Goal: Navigation & Orientation: Find specific page/section

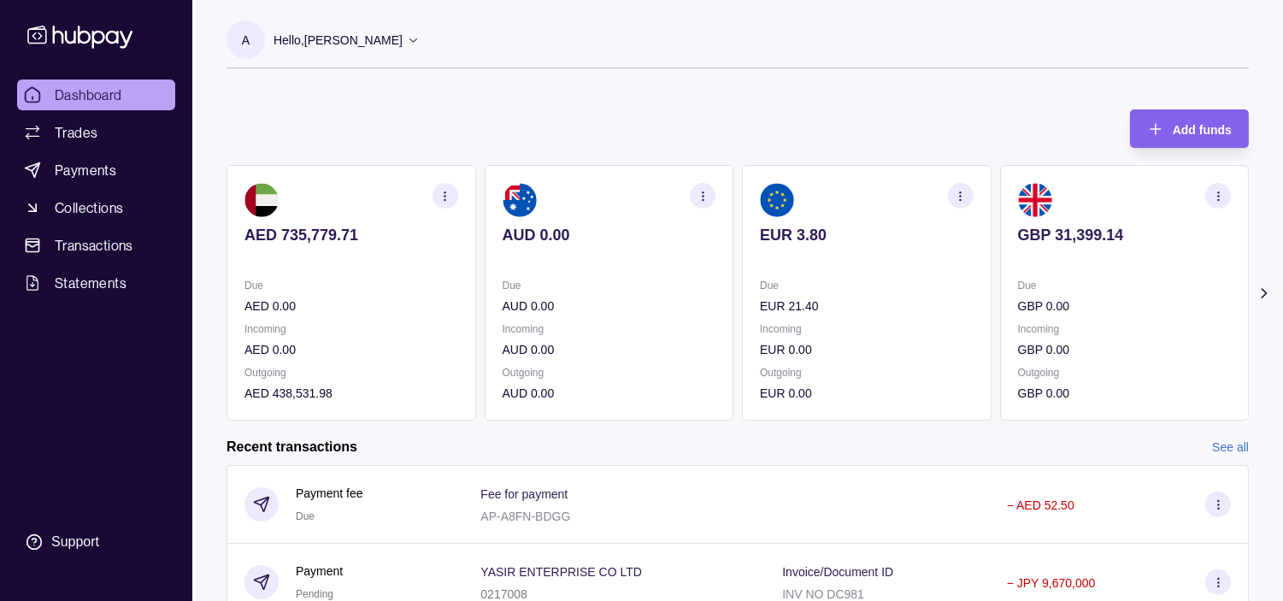
click at [591, 271] on section "AUD 0.00 Due AUD 0.00 Incoming AUD 0.00 Outgoing AUD 0.00" at bounding box center [610, 293] width 250 height 256
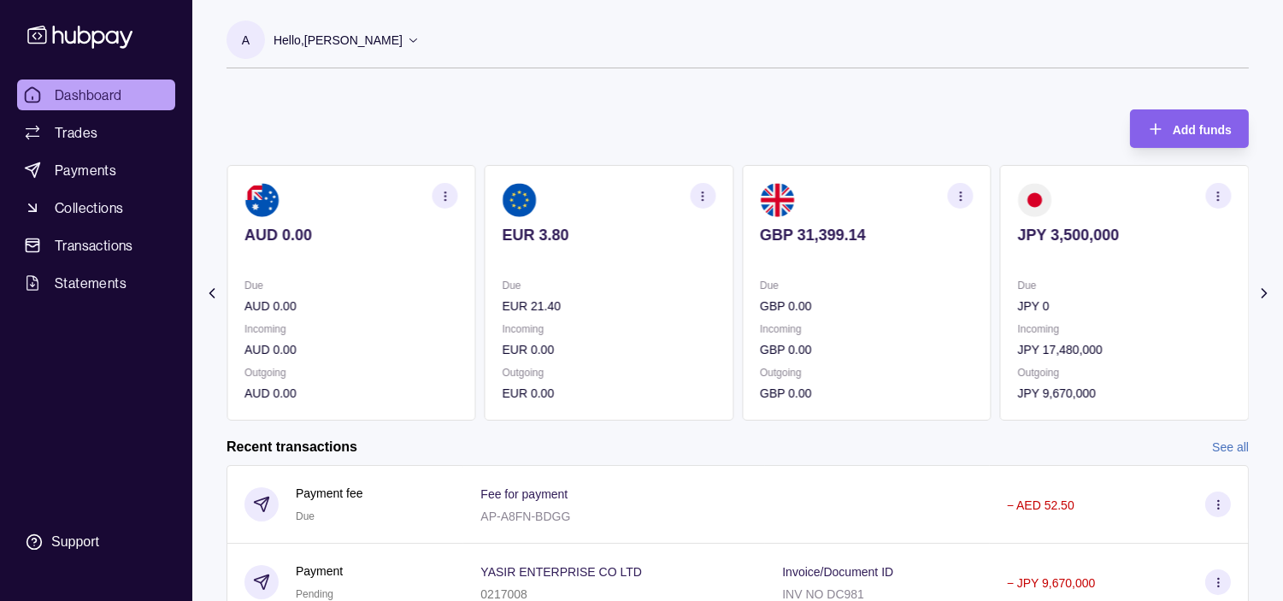
click at [657, 262] on p at bounding box center [610, 258] width 214 height 19
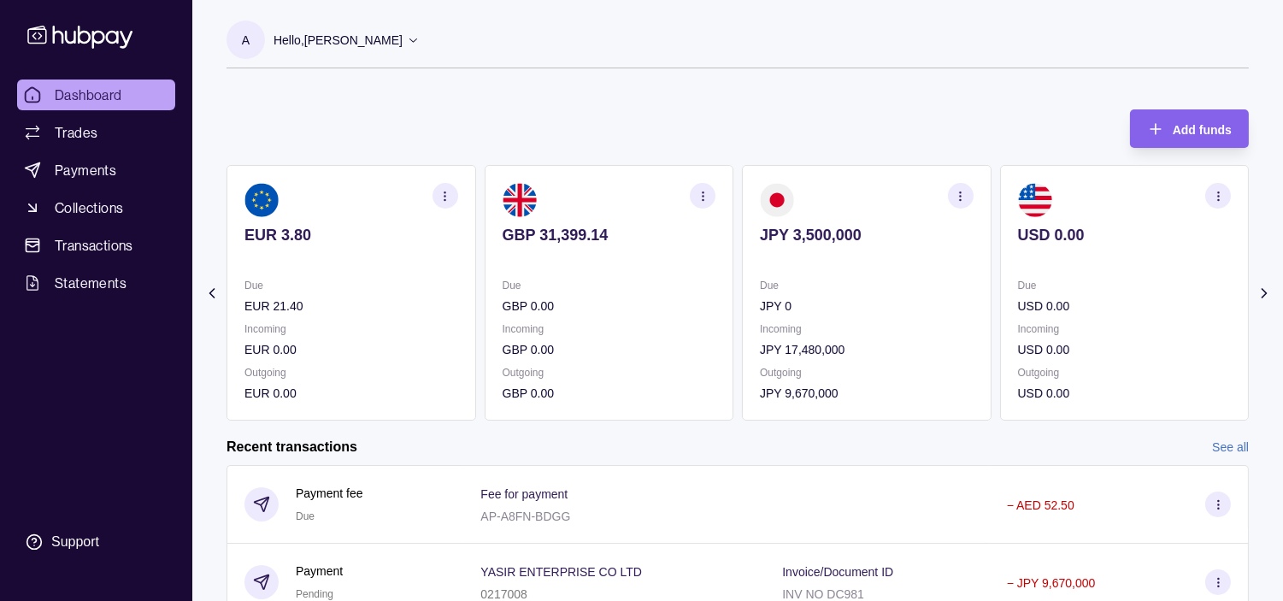
click at [716, 285] on p "Due" at bounding box center [610, 285] width 214 height 19
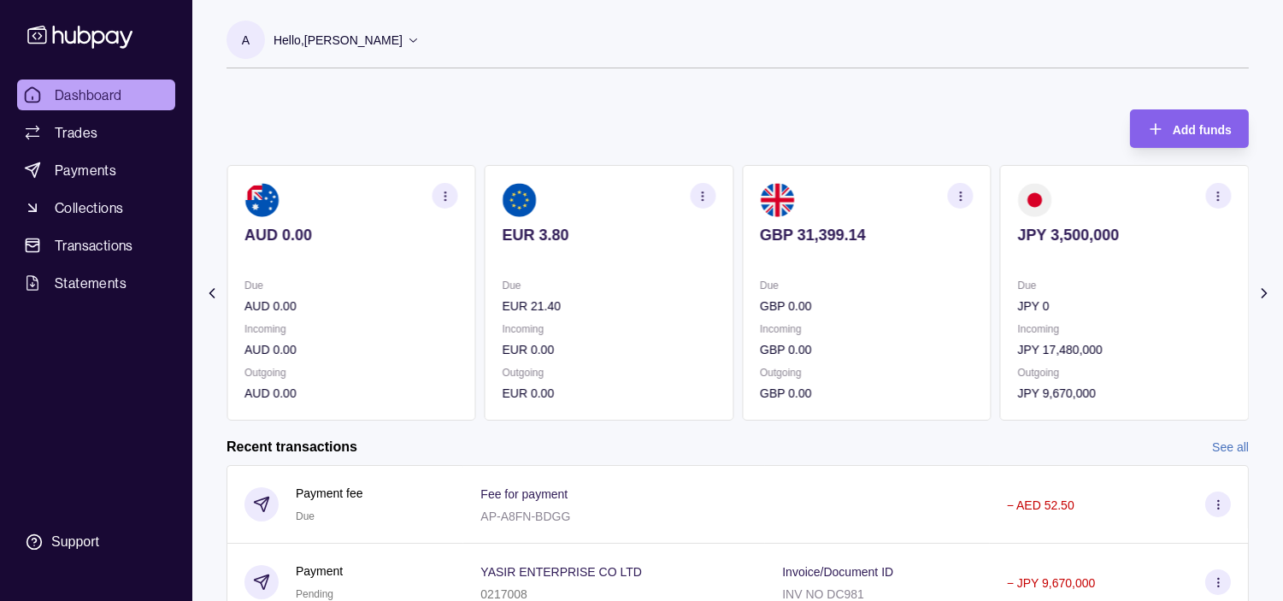
click at [702, 195] on icon "button" at bounding box center [703, 196] width 13 height 13
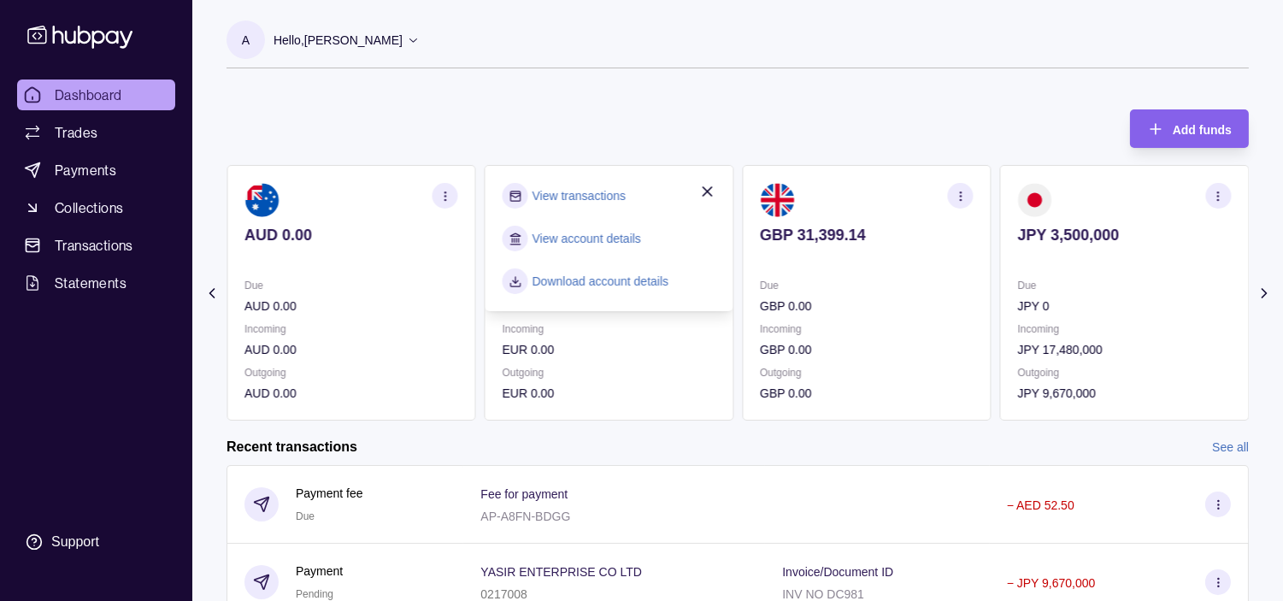
click at [595, 201] on link "View transactions" at bounding box center [579, 195] width 93 height 19
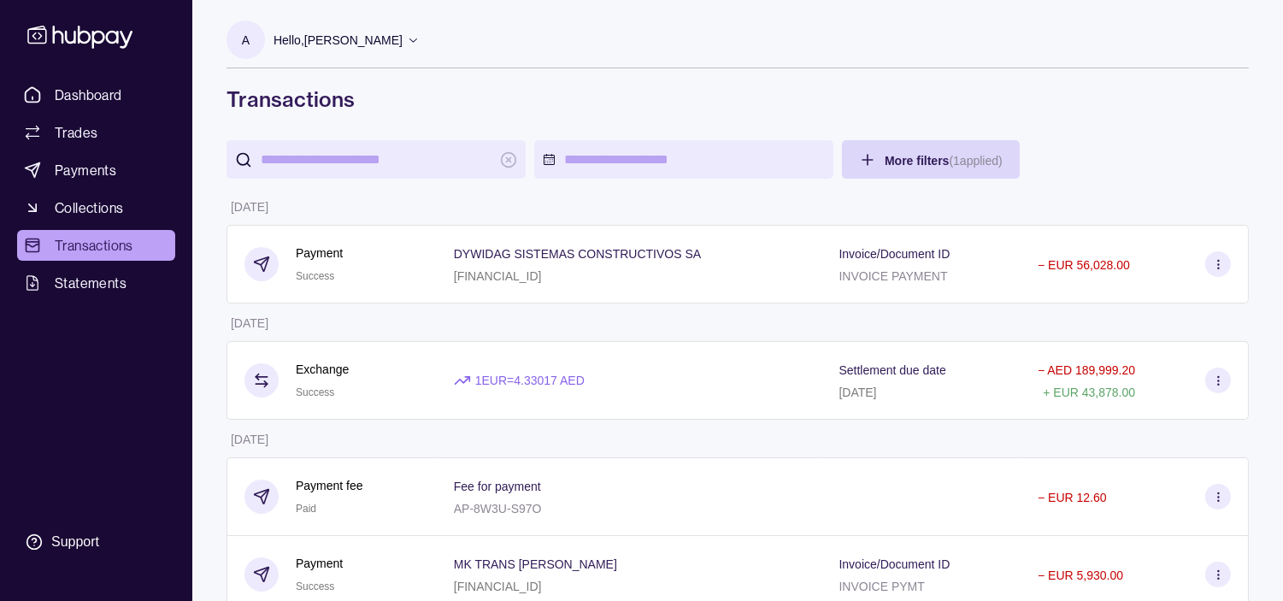
click at [101, 78] on div "Dashboard Trades Payments Collections Transactions Statements Support" at bounding box center [96, 300] width 192 height 601
click at [101, 85] on span "Dashboard" at bounding box center [89, 95] width 68 height 21
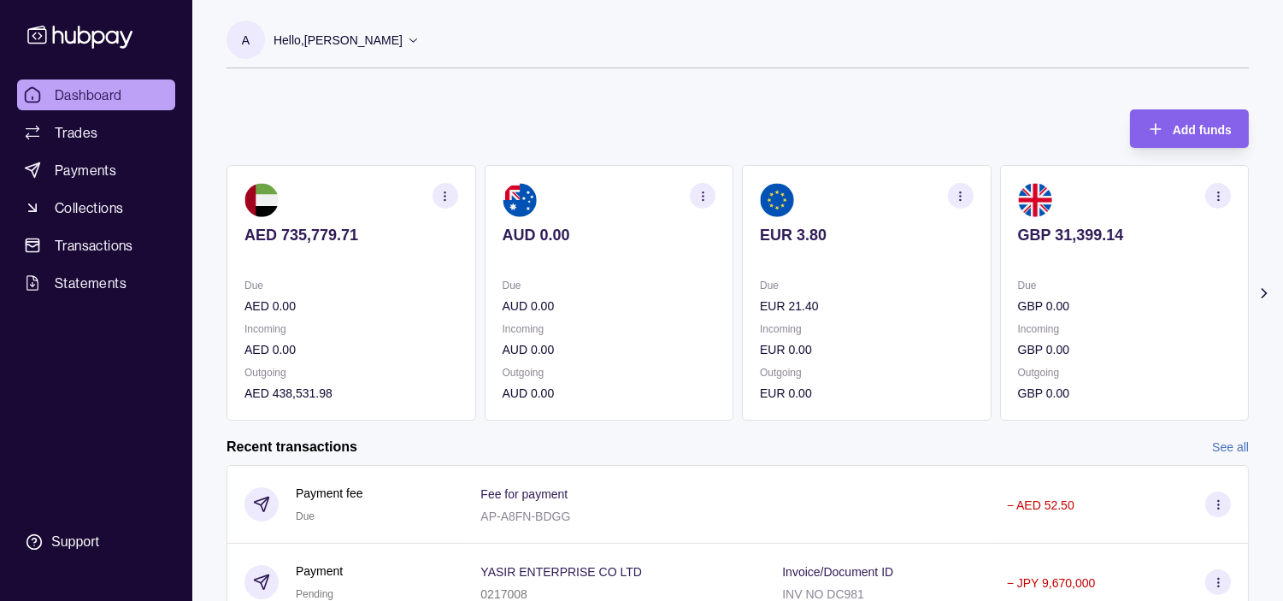
click at [624, 323] on p "Incoming" at bounding box center [610, 329] width 214 height 19
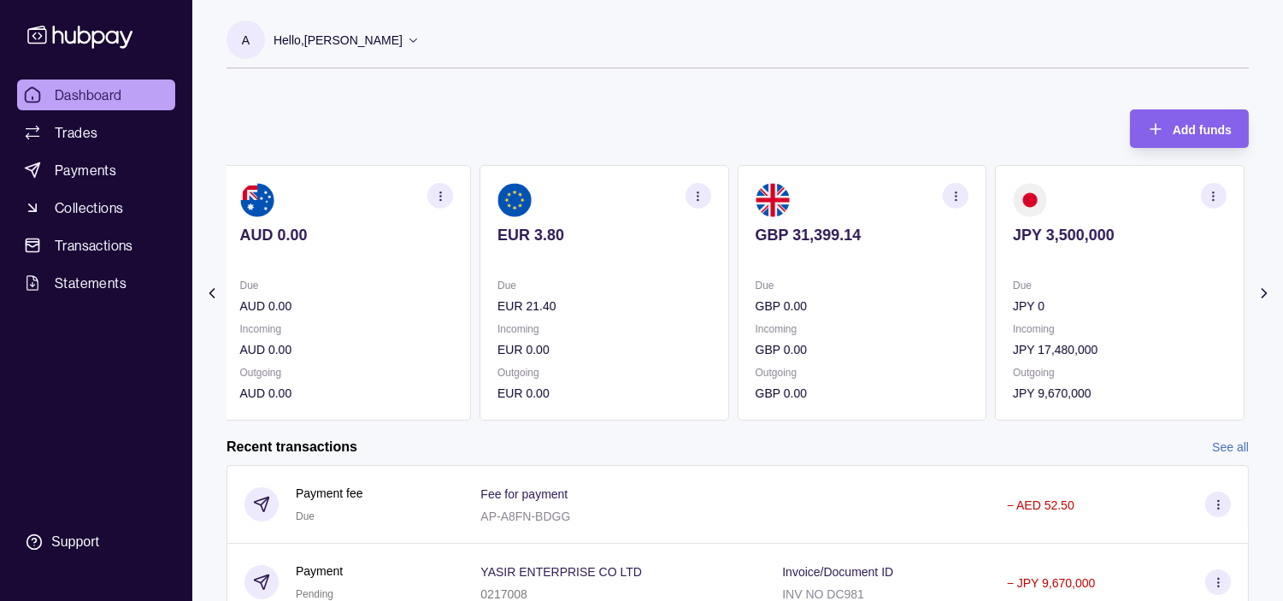
click at [645, 320] on p "Incoming" at bounding box center [605, 329] width 214 height 19
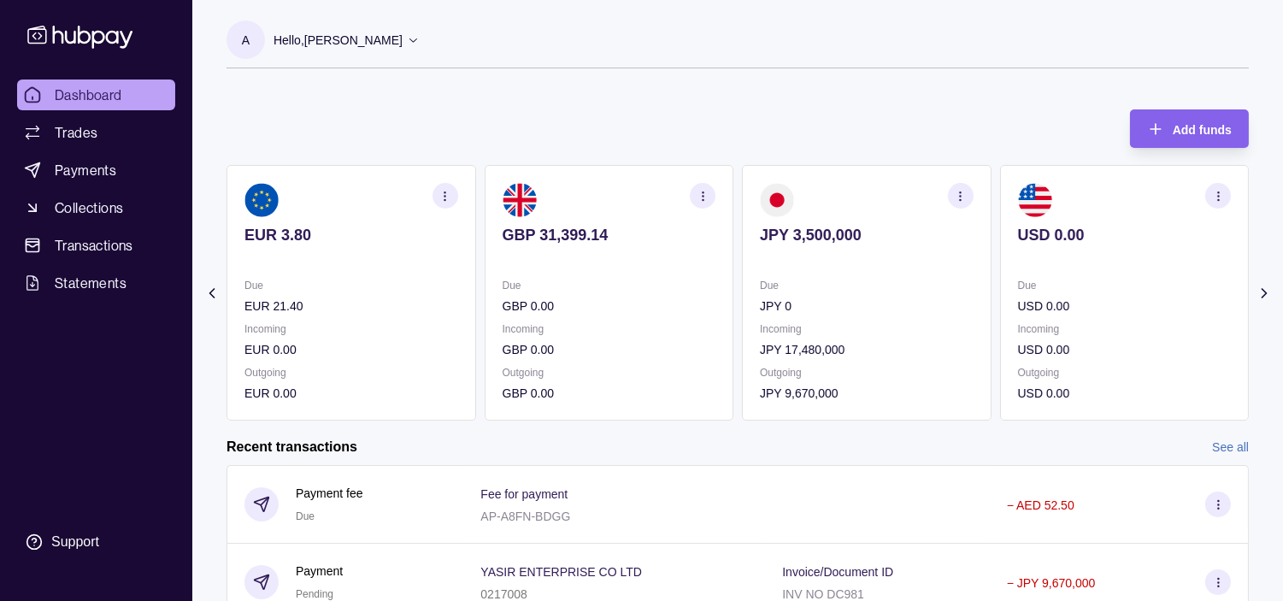
click at [642, 294] on div "Due GBP 0.00" at bounding box center [610, 295] width 214 height 39
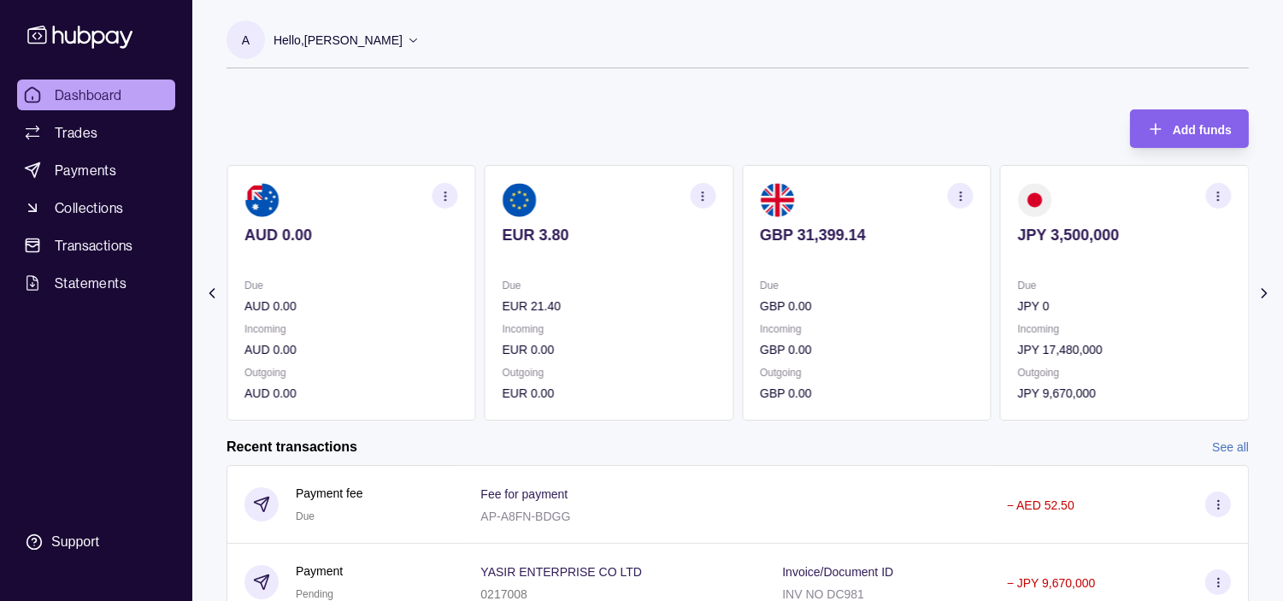
click at [638, 276] on p "Due" at bounding box center [610, 285] width 214 height 19
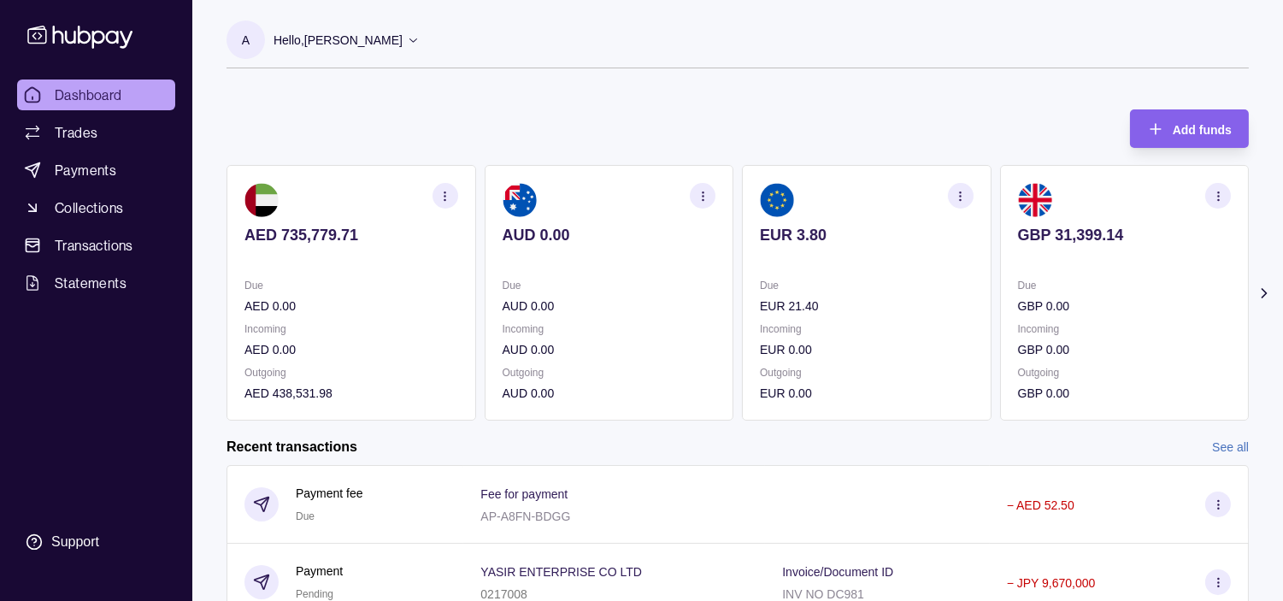
click at [694, 191] on section "button" at bounding box center [703, 196] width 26 height 26
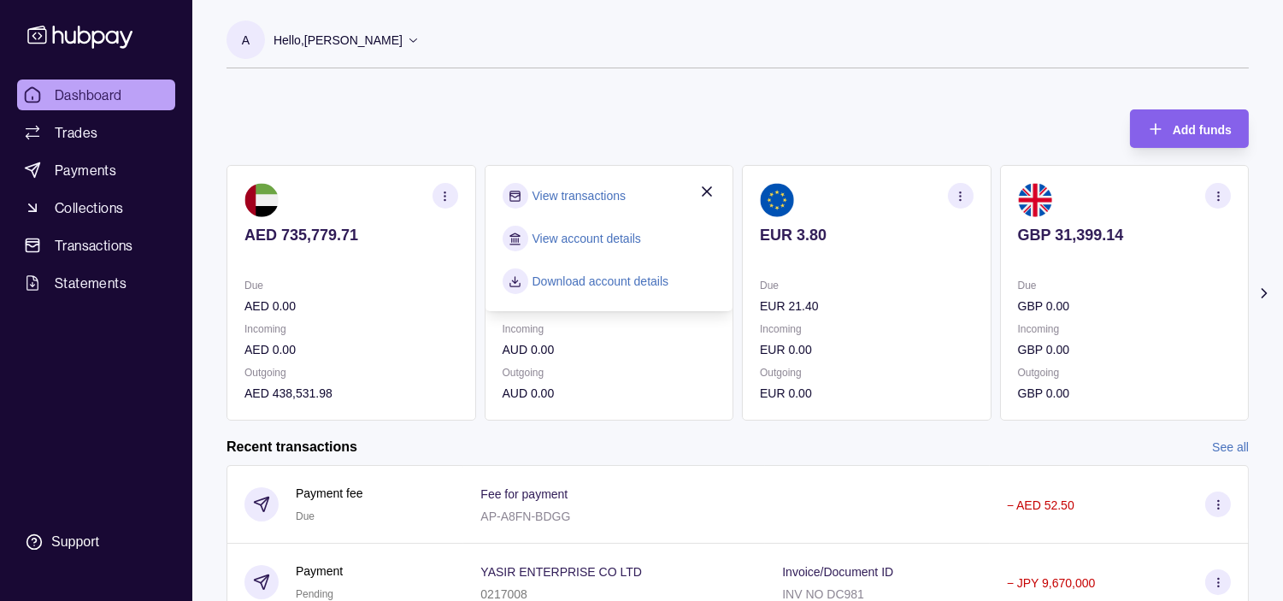
click at [605, 195] on link "View transactions" at bounding box center [579, 195] width 93 height 19
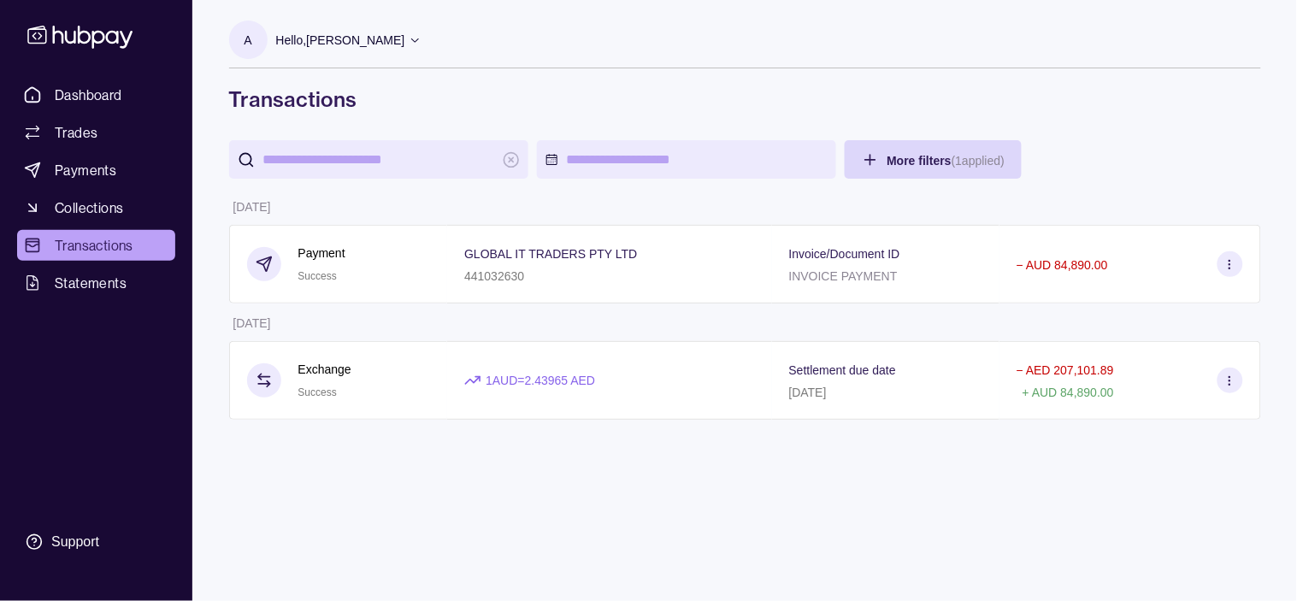
click at [91, 236] on span "Transactions" at bounding box center [94, 245] width 79 height 21
click at [82, 87] on span "Dashboard" at bounding box center [89, 95] width 68 height 21
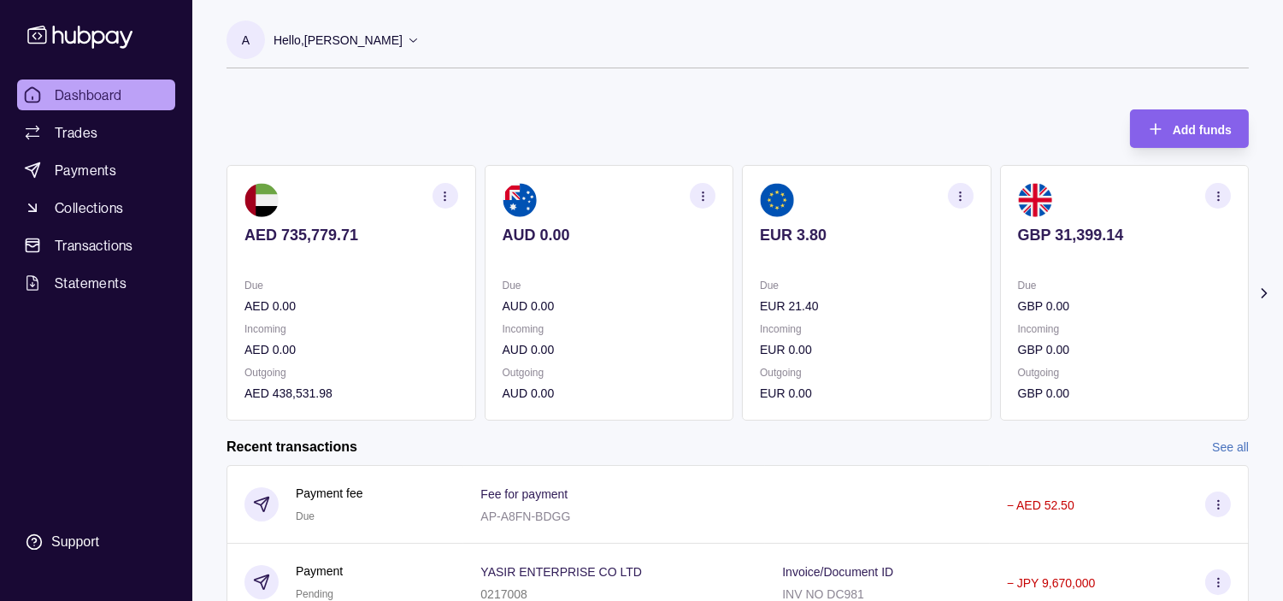
click at [853, 304] on p "EUR 21.40" at bounding box center [867, 306] width 214 height 19
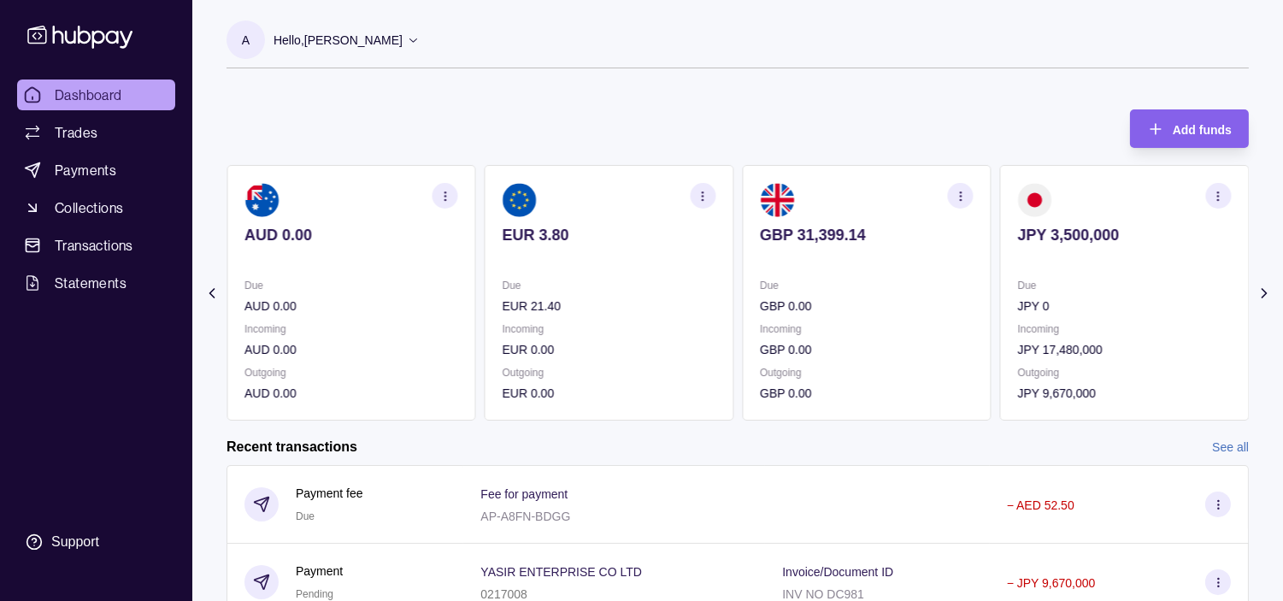
click at [864, 280] on p "Due" at bounding box center [867, 285] width 214 height 19
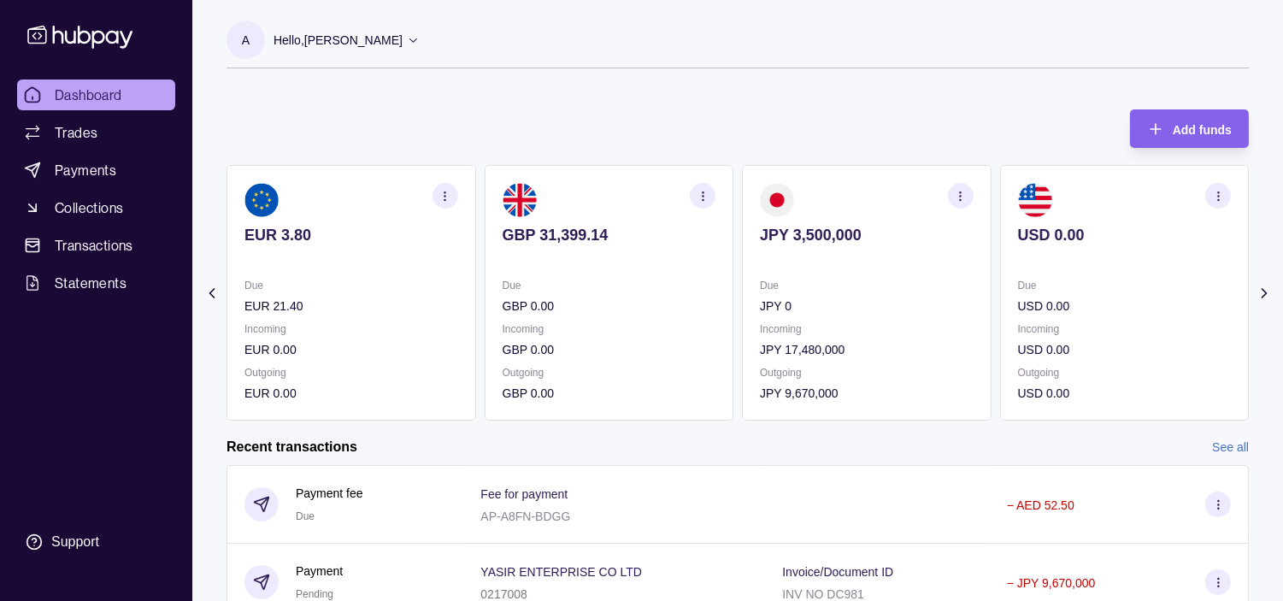
click at [963, 192] on icon "button" at bounding box center [960, 196] width 13 height 13
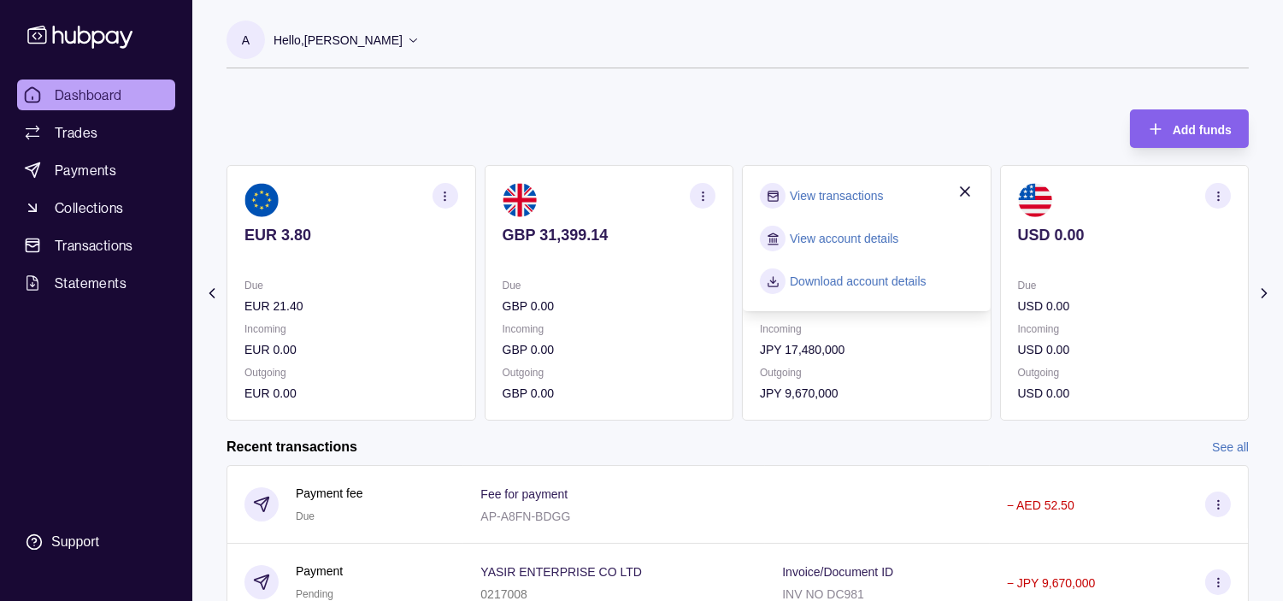
click at [847, 194] on link "View transactions" at bounding box center [836, 195] width 93 height 19
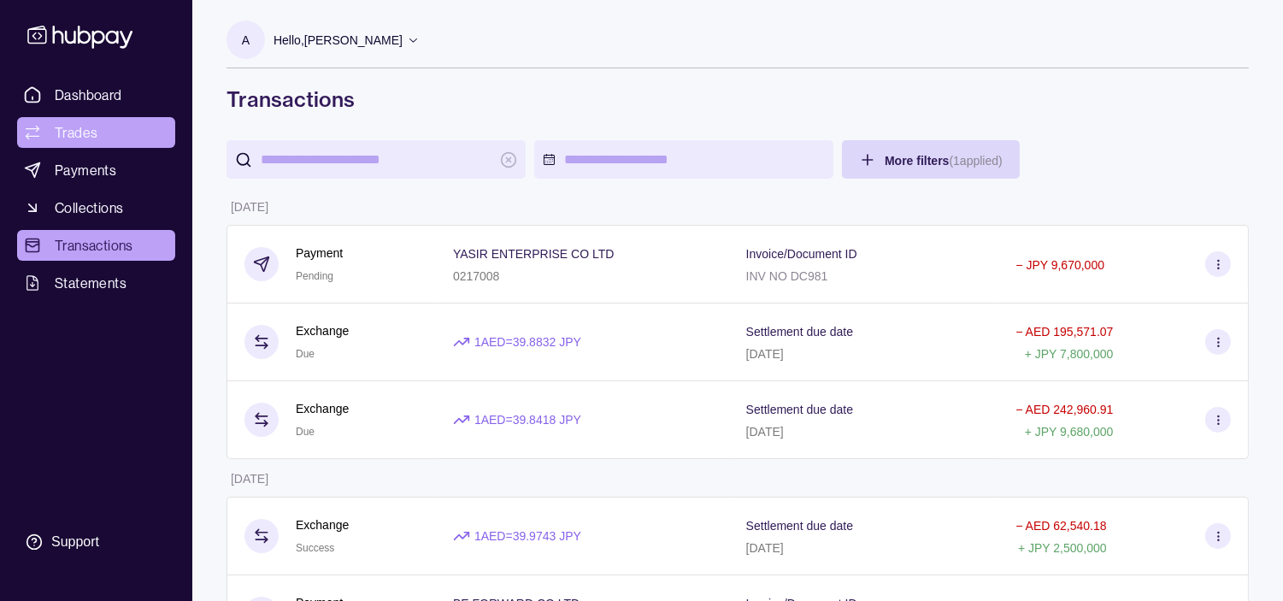
click at [60, 133] on span "Trades" at bounding box center [76, 132] width 43 height 21
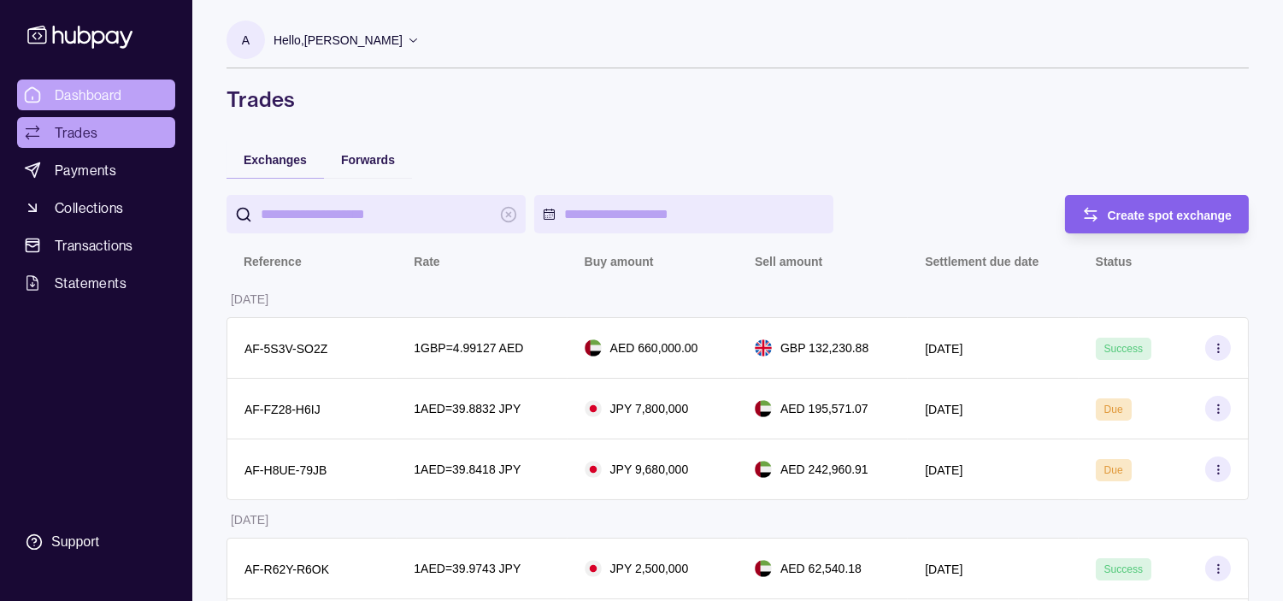
click at [121, 94] on span "Dashboard" at bounding box center [89, 95] width 68 height 21
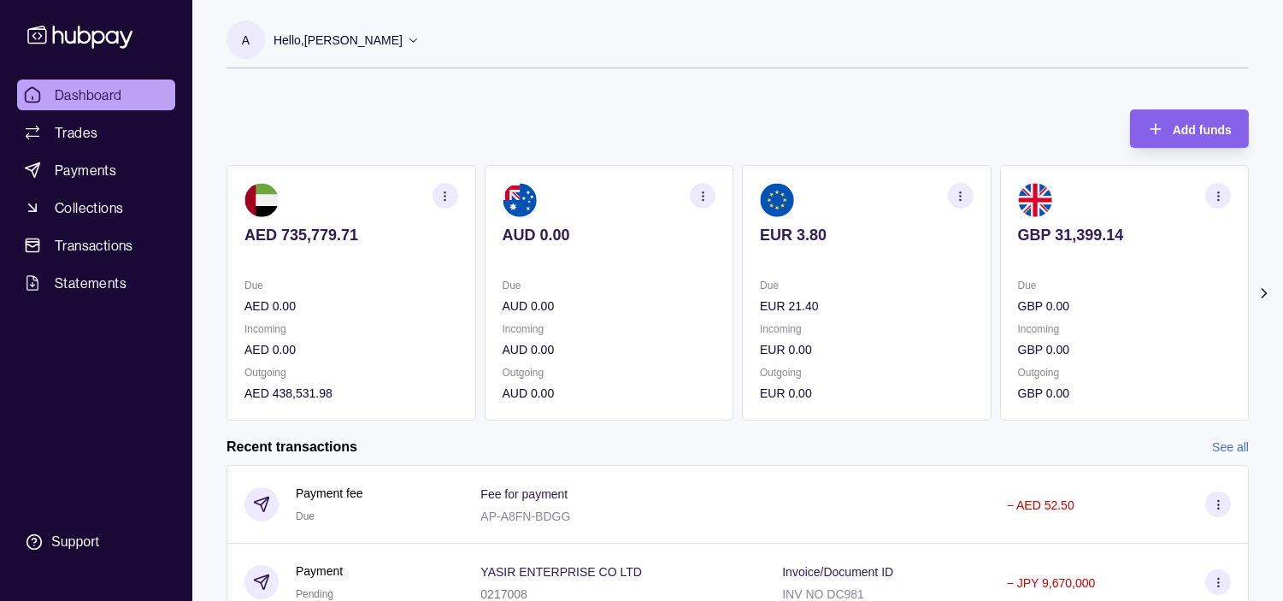
click at [961, 197] on icon "button" at bounding box center [960, 196] width 13 height 13
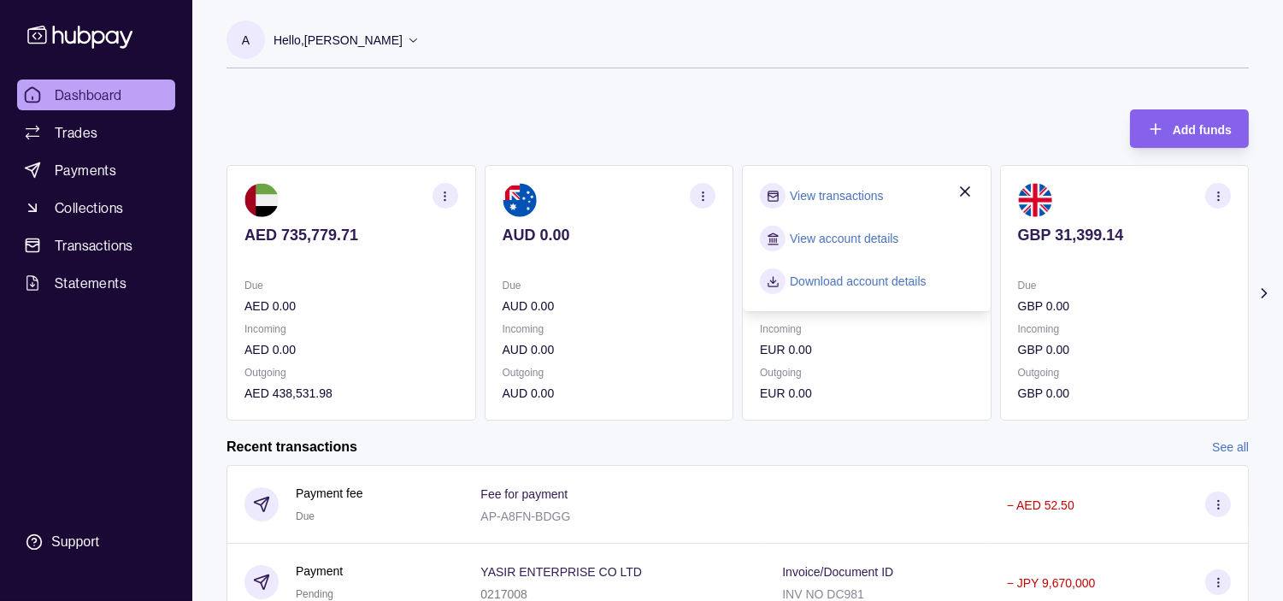
click at [813, 201] on link "View transactions" at bounding box center [836, 195] width 93 height 19
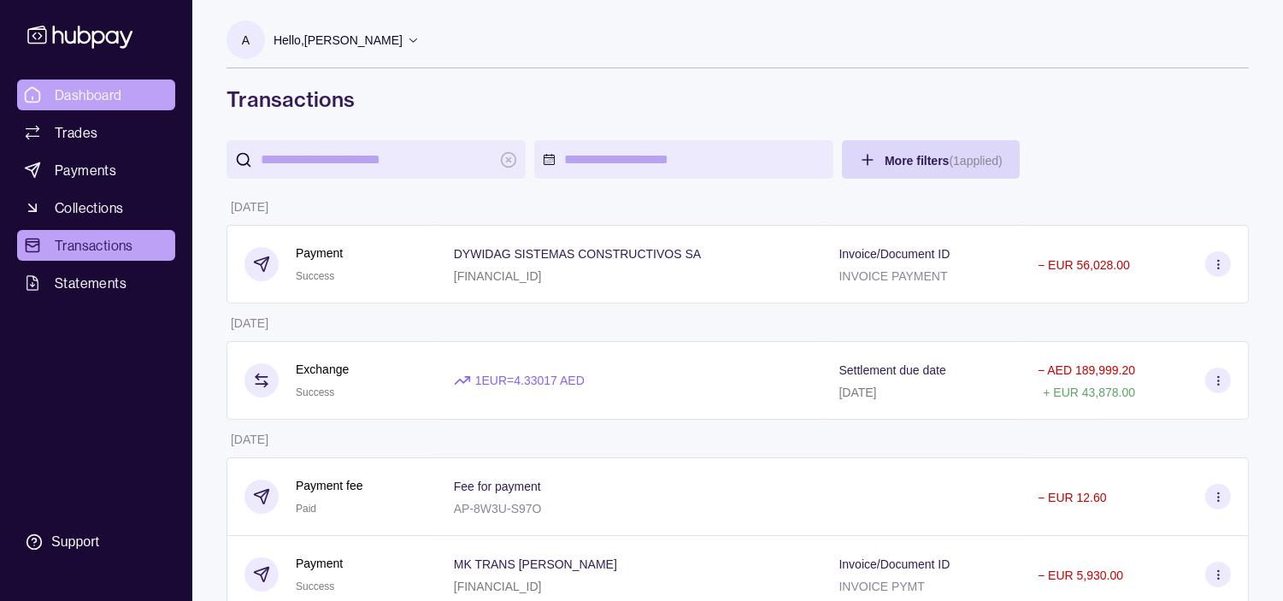
click at [115, 101] on span "Dashboard" at bounding box center [89, 95] width 68 height 21
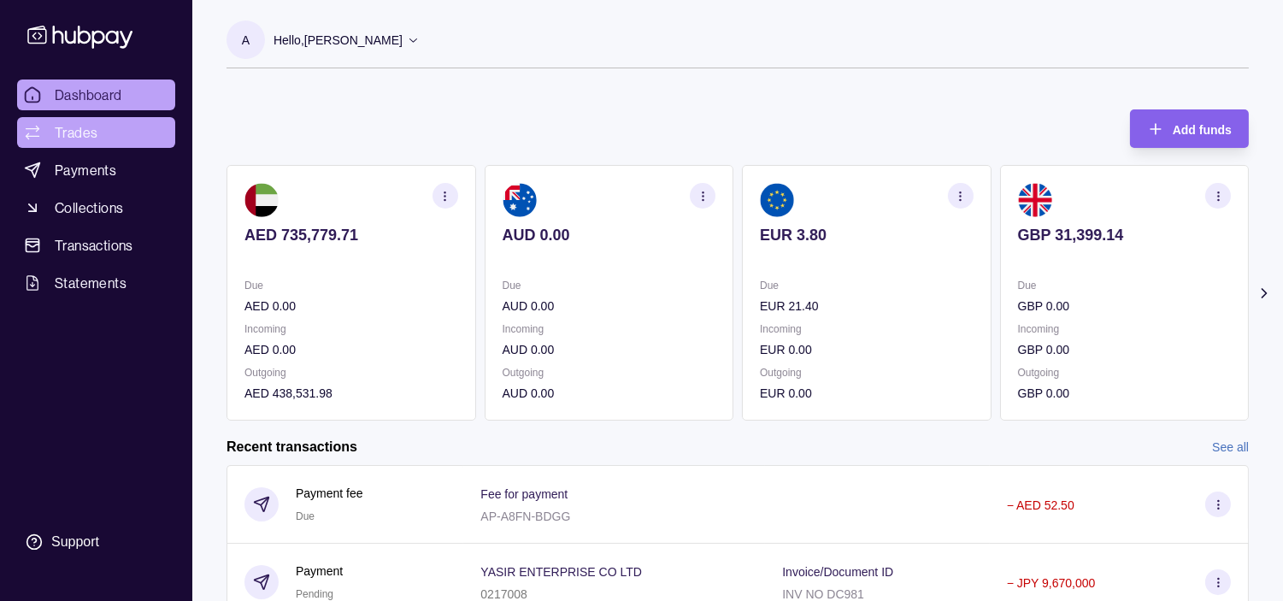
click at [89, 133] on span "Trades" at bounding box center [76, 132] width 43 height 21
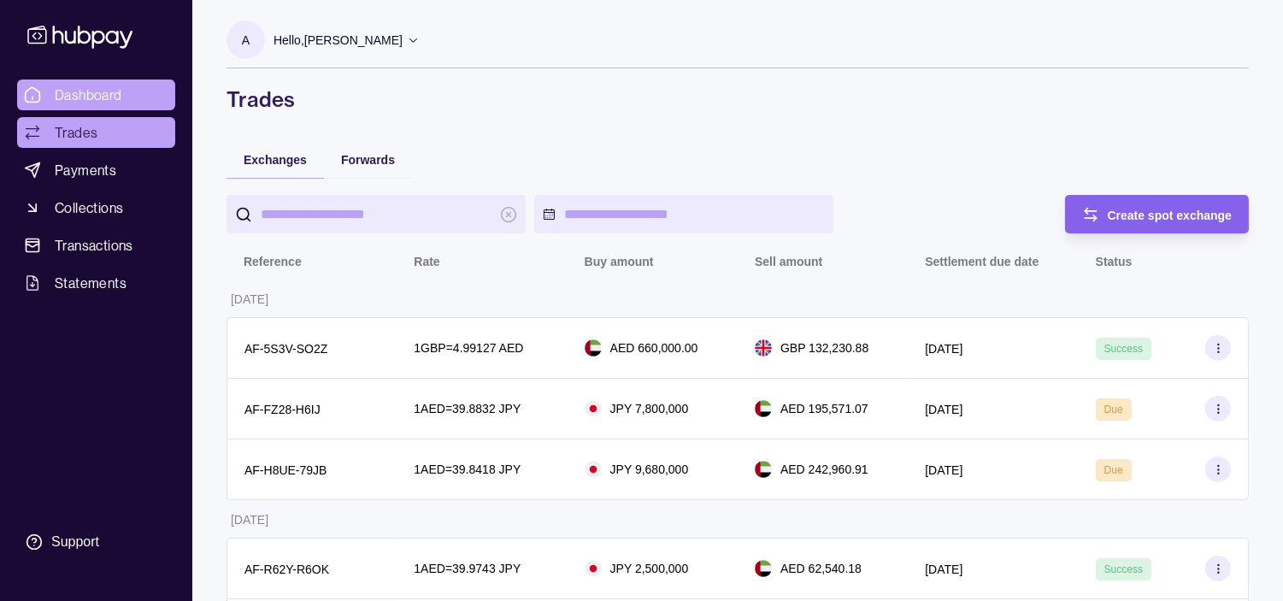
click at [109, 101] on span "Dashboard" at bounding box center [89, 95] width 68 height 21
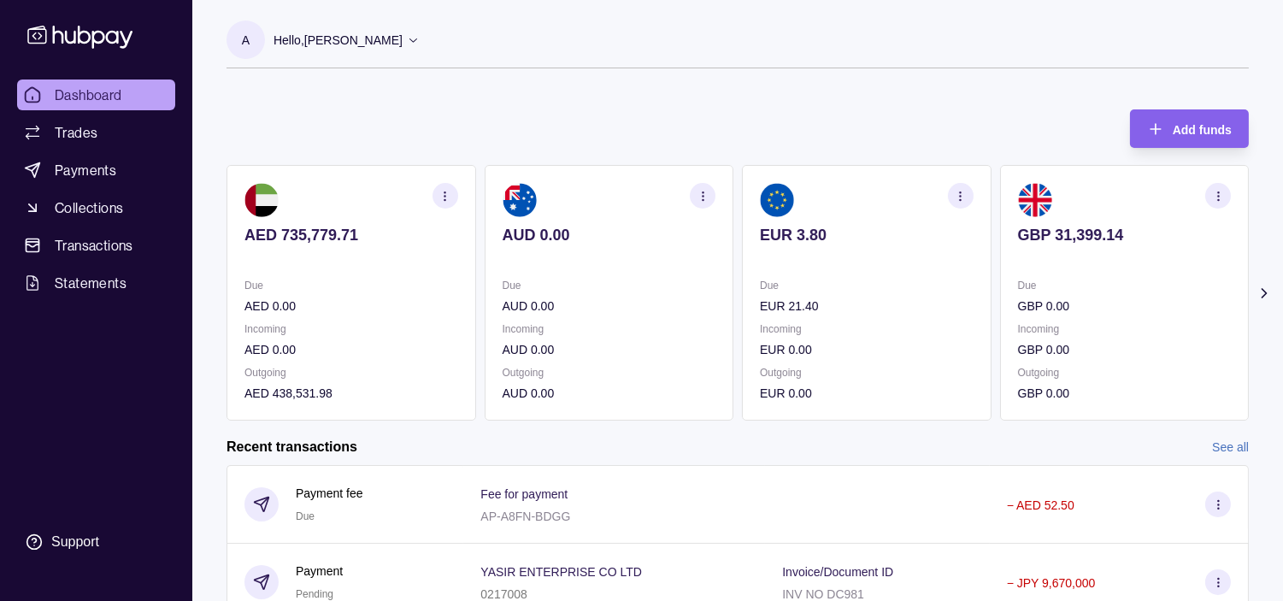
click at [420, 38] on div "Hello, [PERSON_NAME]" at bounding box center [347, 40] width 146 height 36
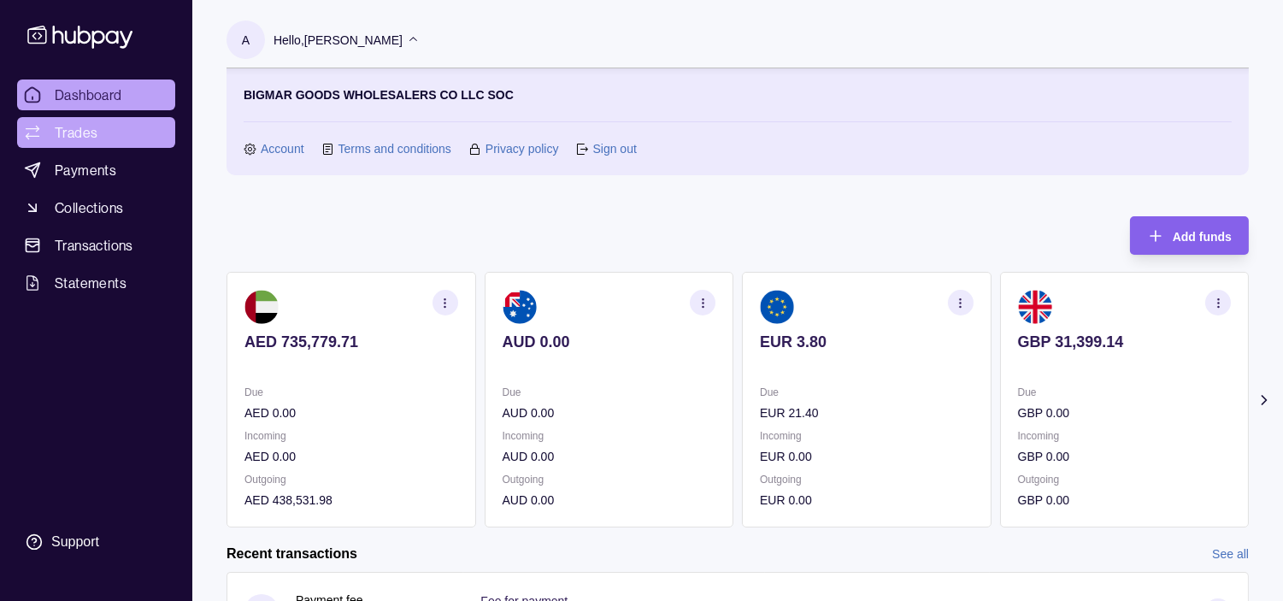
click at [135, 130] on link "Trades" at bounding box center [96, 132] width 158 height 31
